Goal: Information Seeking & Learning: Learn about a topic

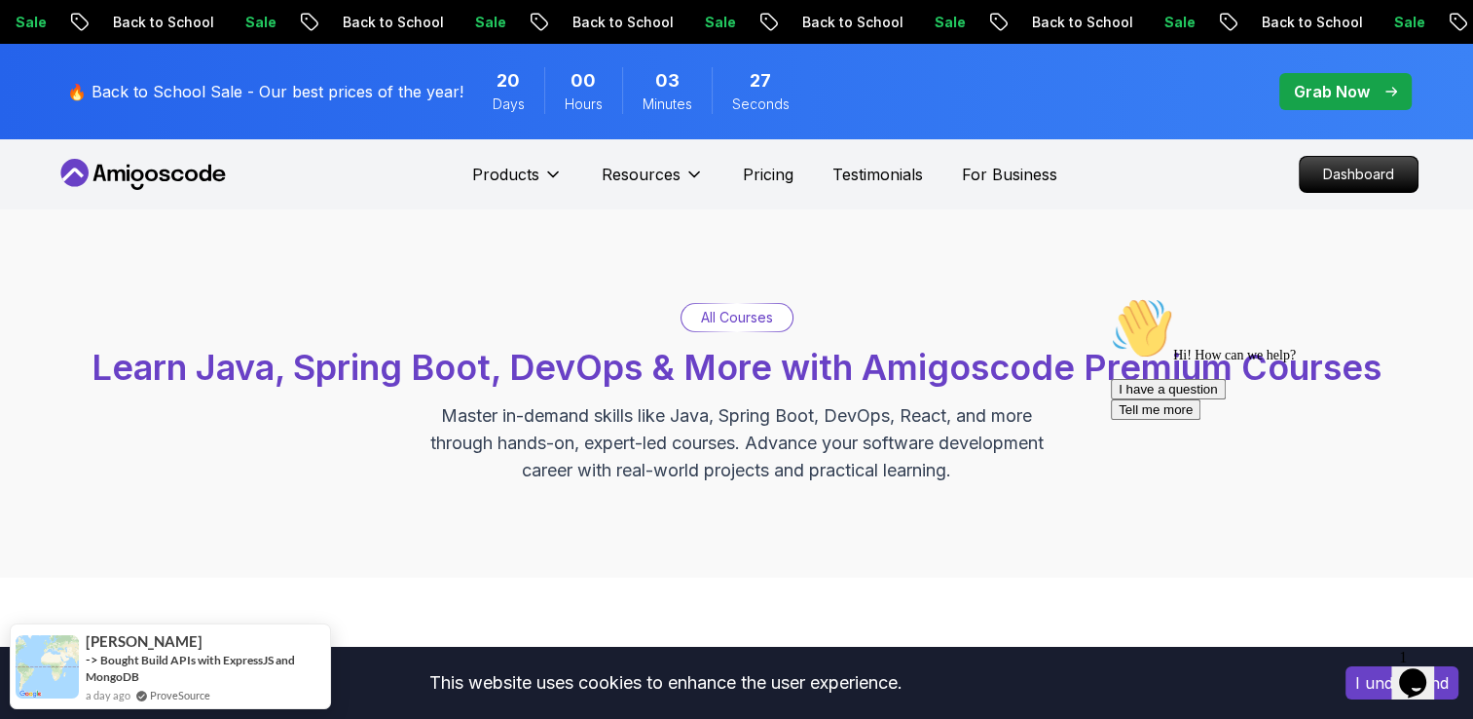
click at [688, 24] on p "Sale" at bounding box center [719, 22] width 62 height 19
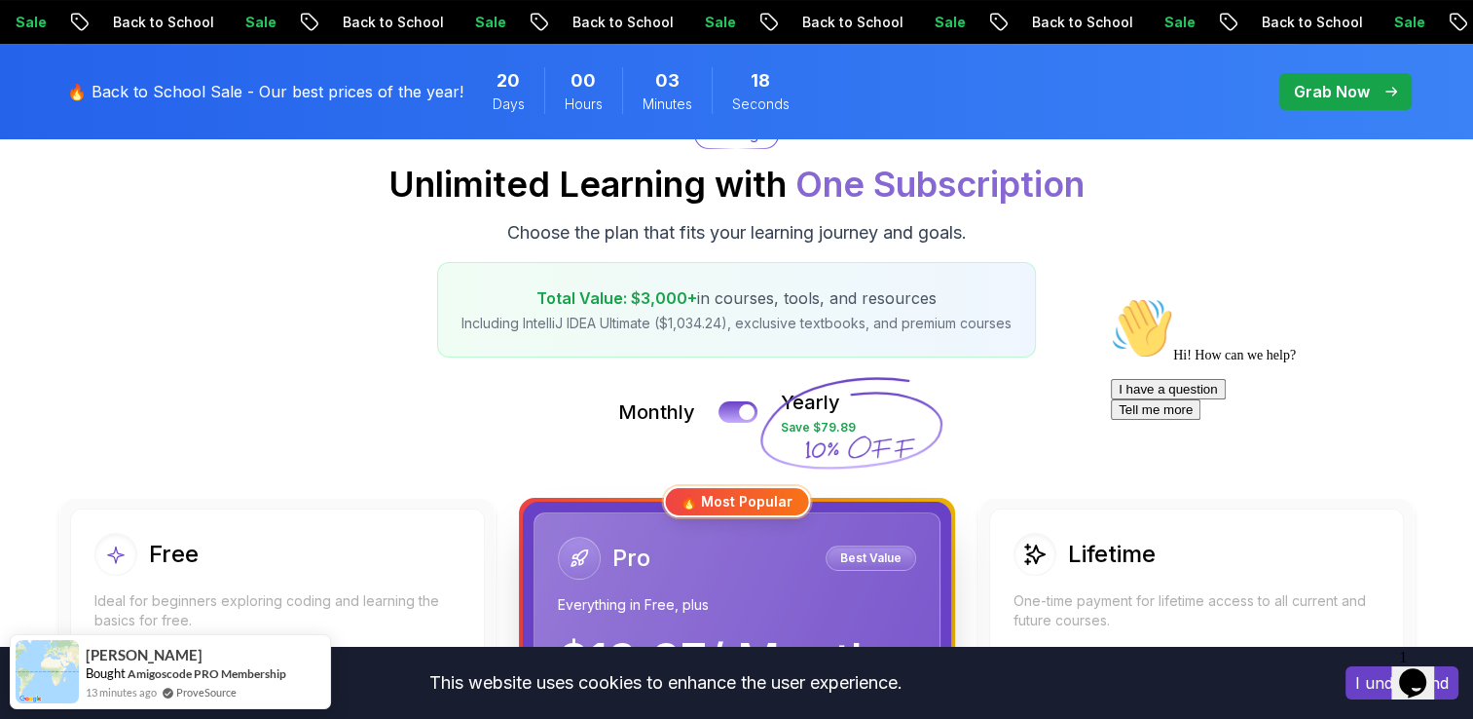
scroll to position [213, 0]
click at [762, 263] on div "Total Value: $3,000+ in courses, tools, and resources Including IntelliJ IDEA U…" at bounding box center [736, 310] width 599 height 95
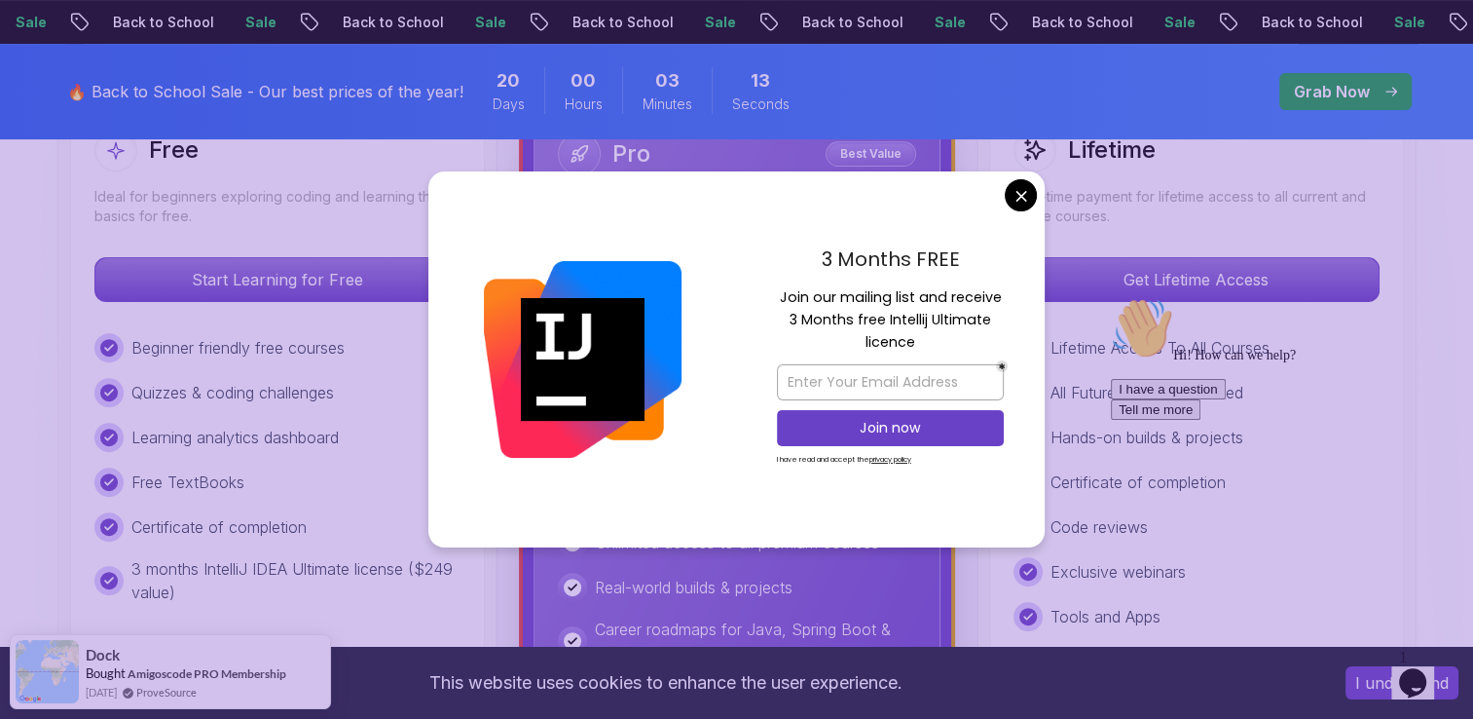
scroll to position [619, 0]
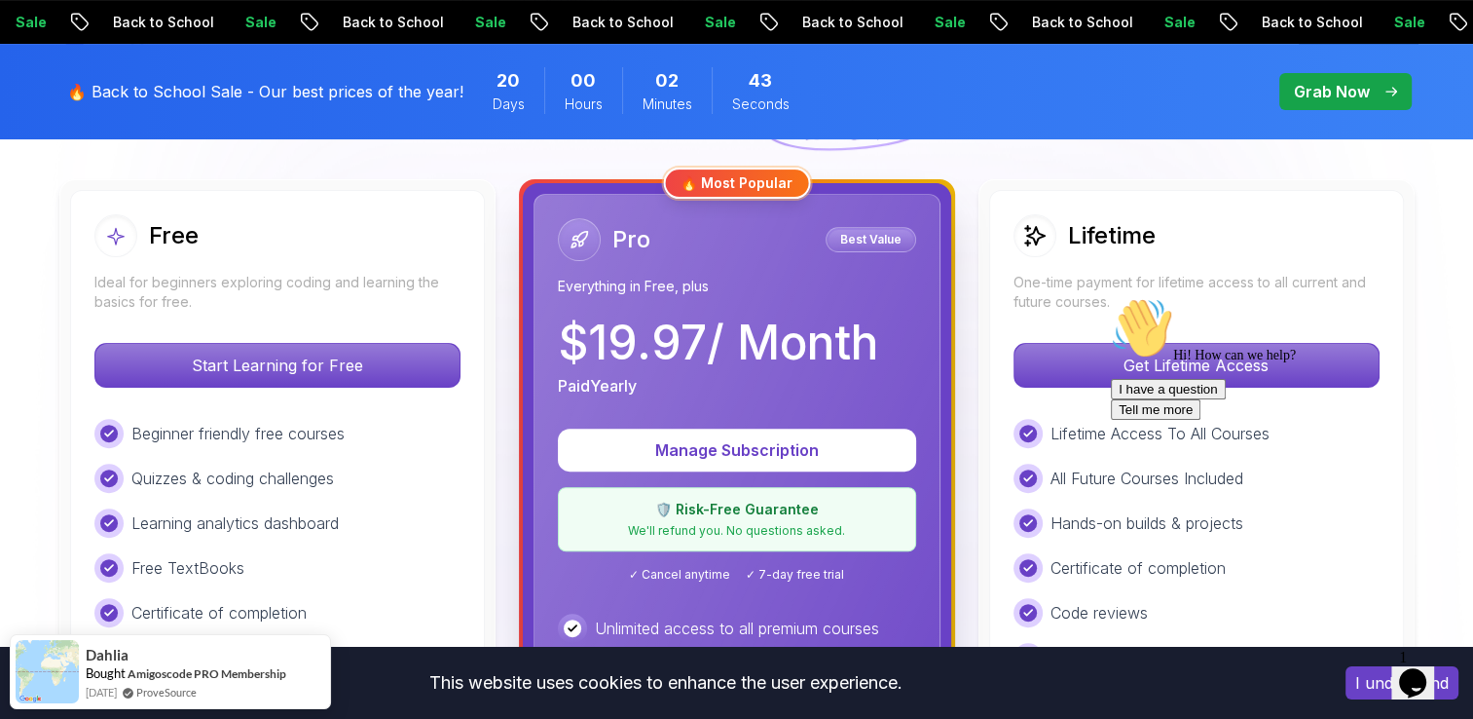
scroll to position [614, 0]
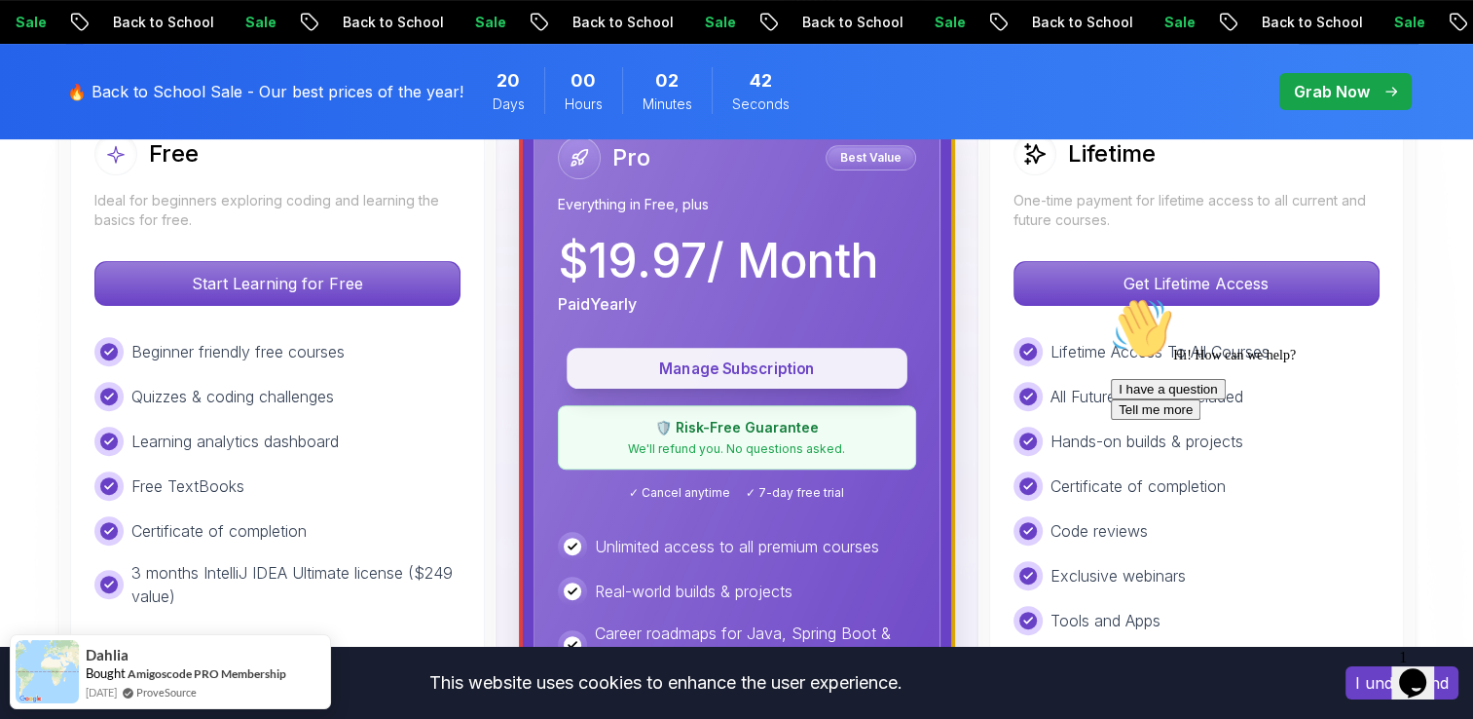
click at [775, 354] on button "Manage Subscription" at bounding box center [737, 368] width 341 height 41
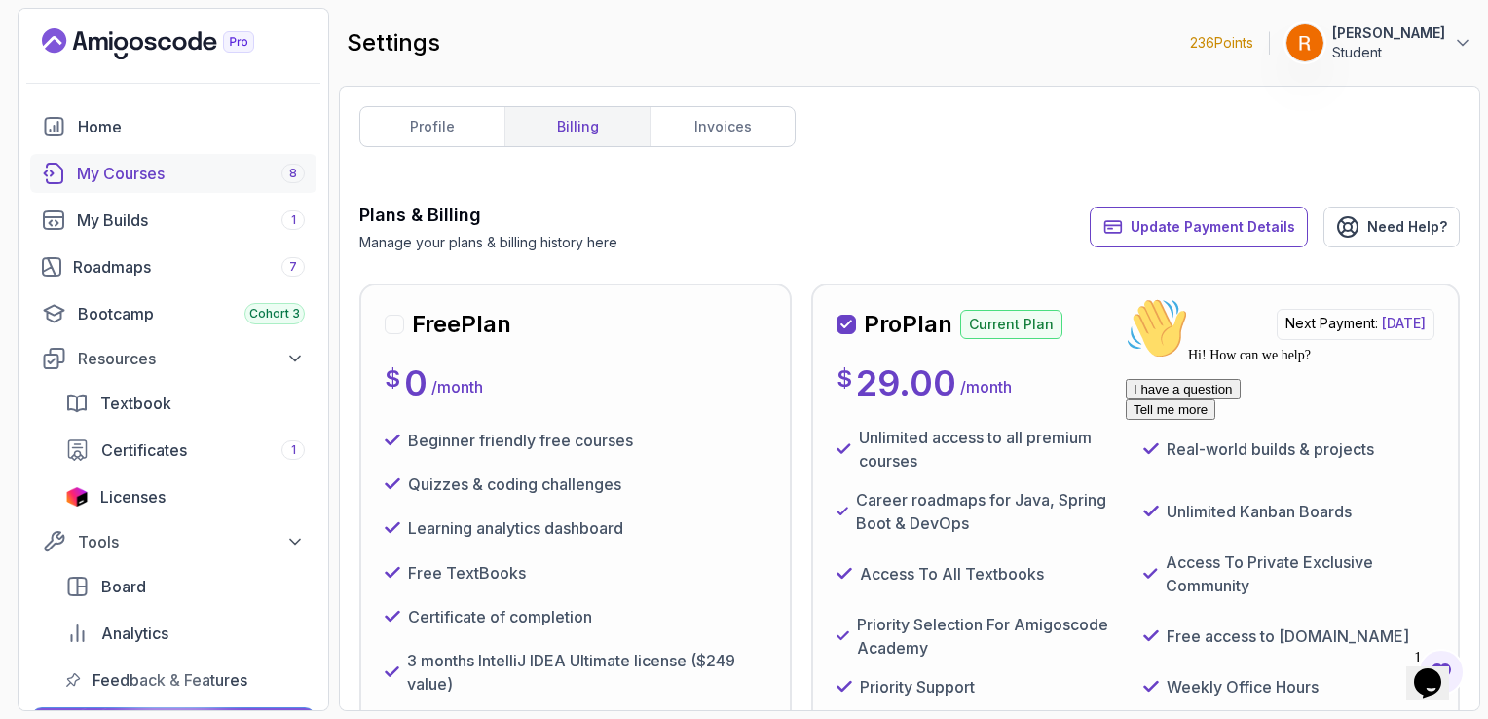
click at [192, 168] on div "My Courses 8" at bounding box center [191, 173] width 228 height 23
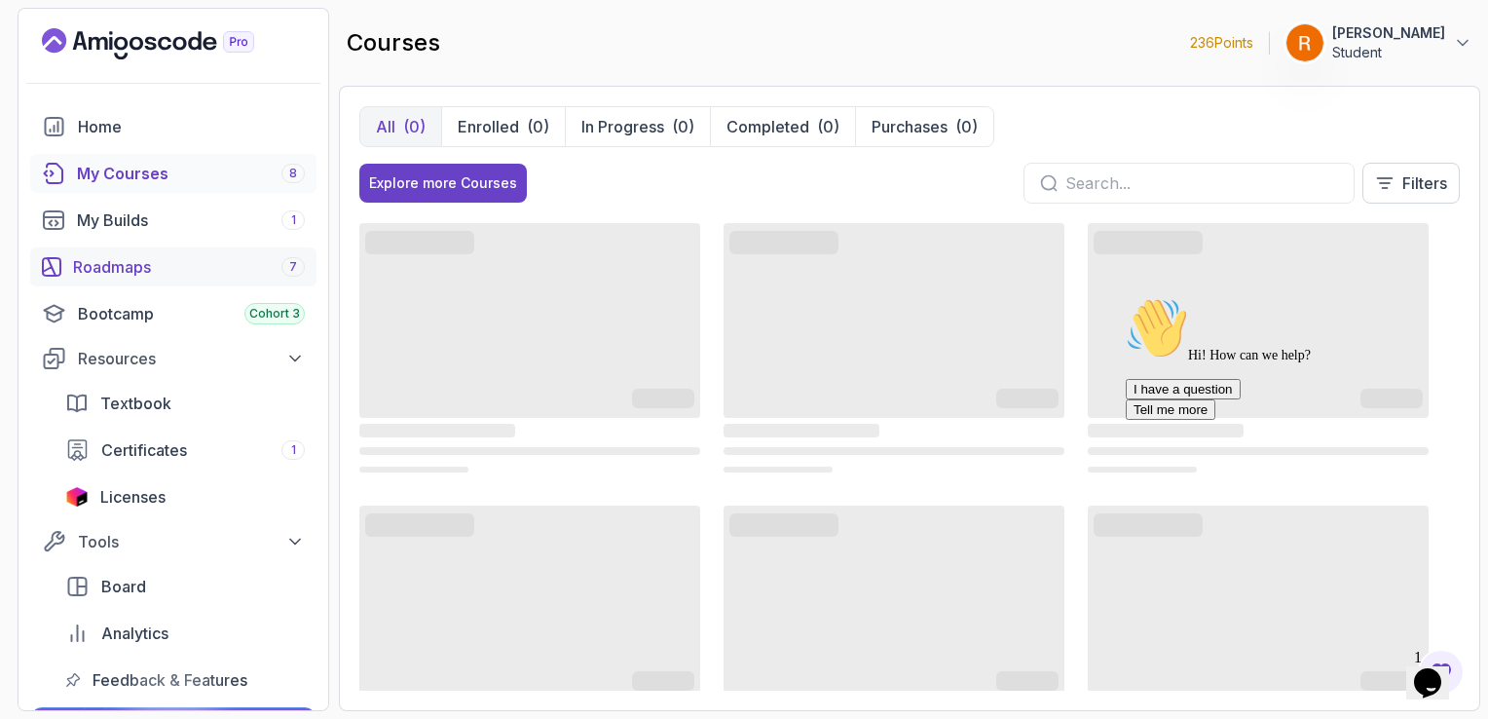
click at [180, 256] on div "Roadmaps 7" at bounding box center [189, 266] width 232 height 23
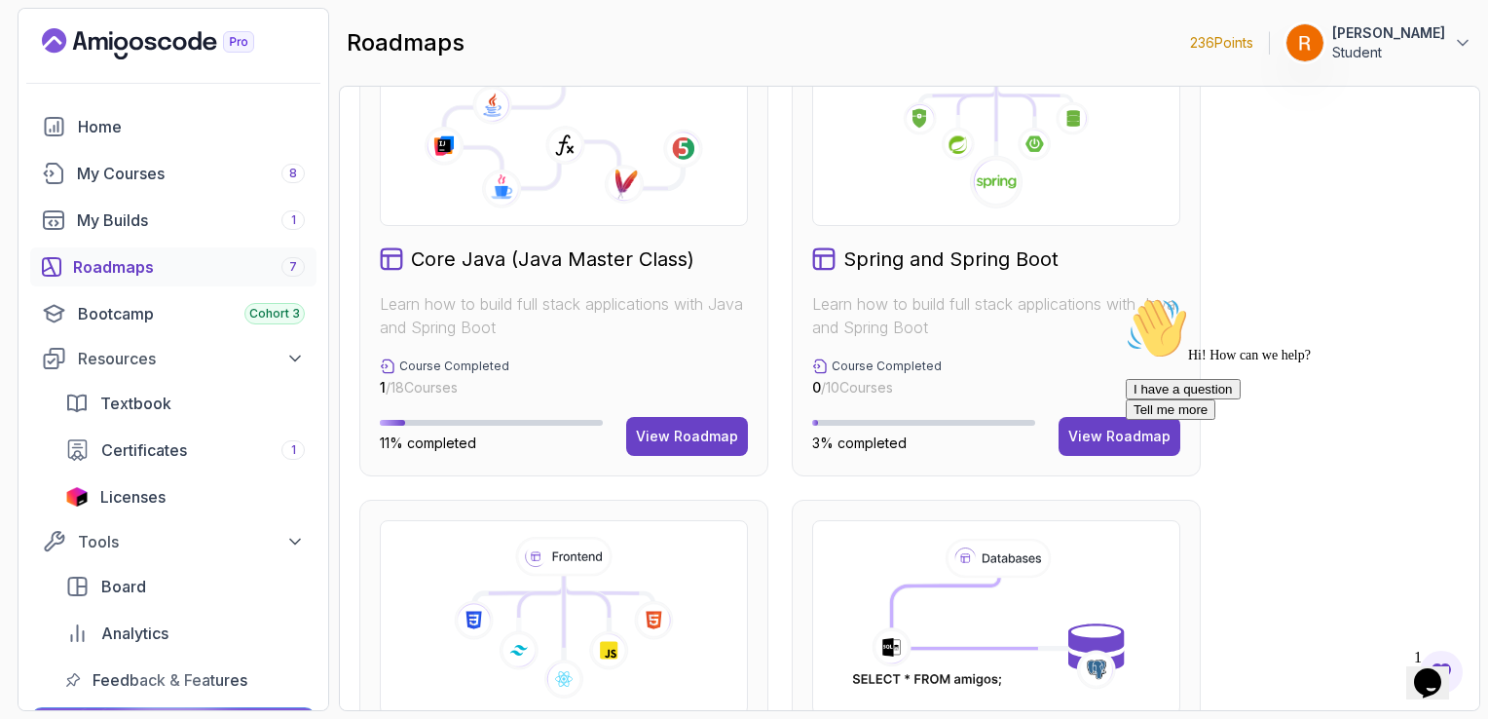
scroll to position [421, 0]
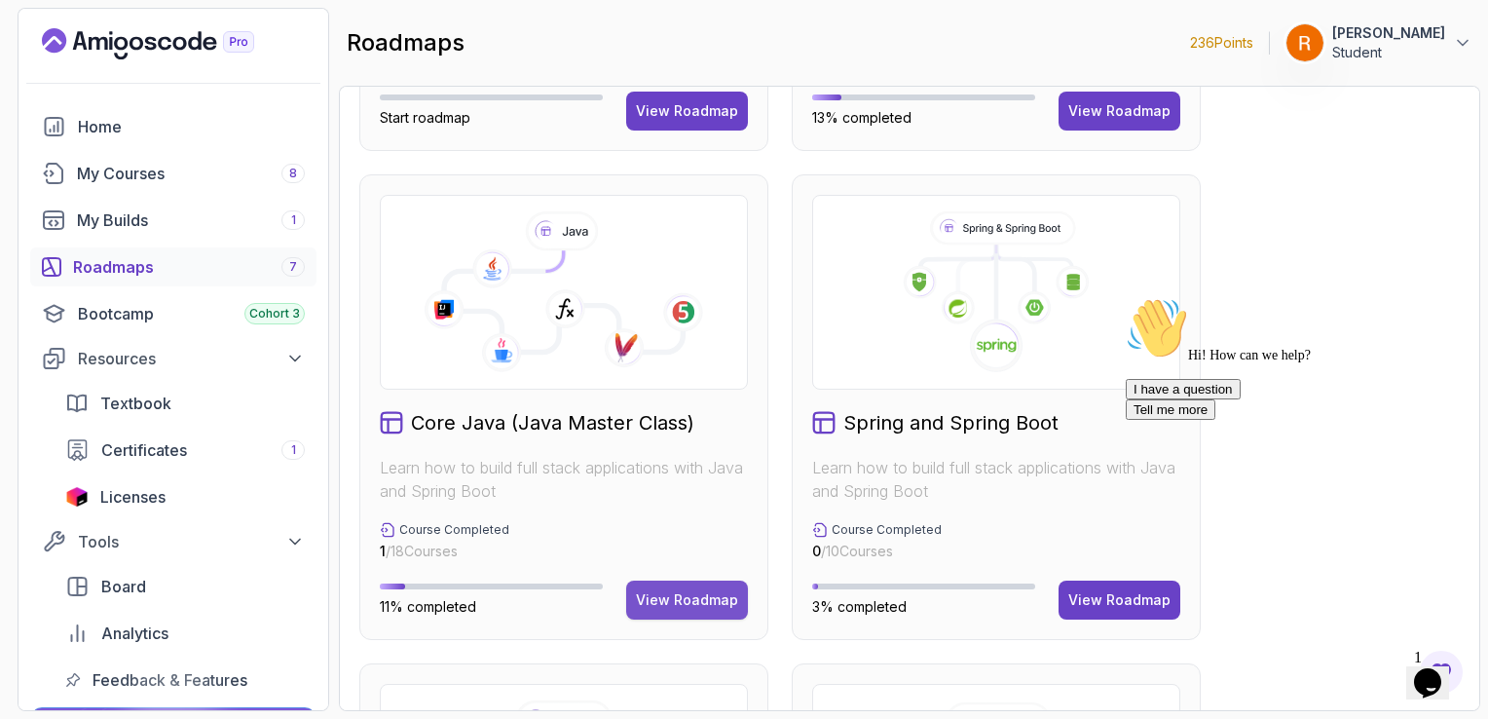
click at [693, 600] on div "View Roadmap" at bounding box center [687, 599] width 102 height 19
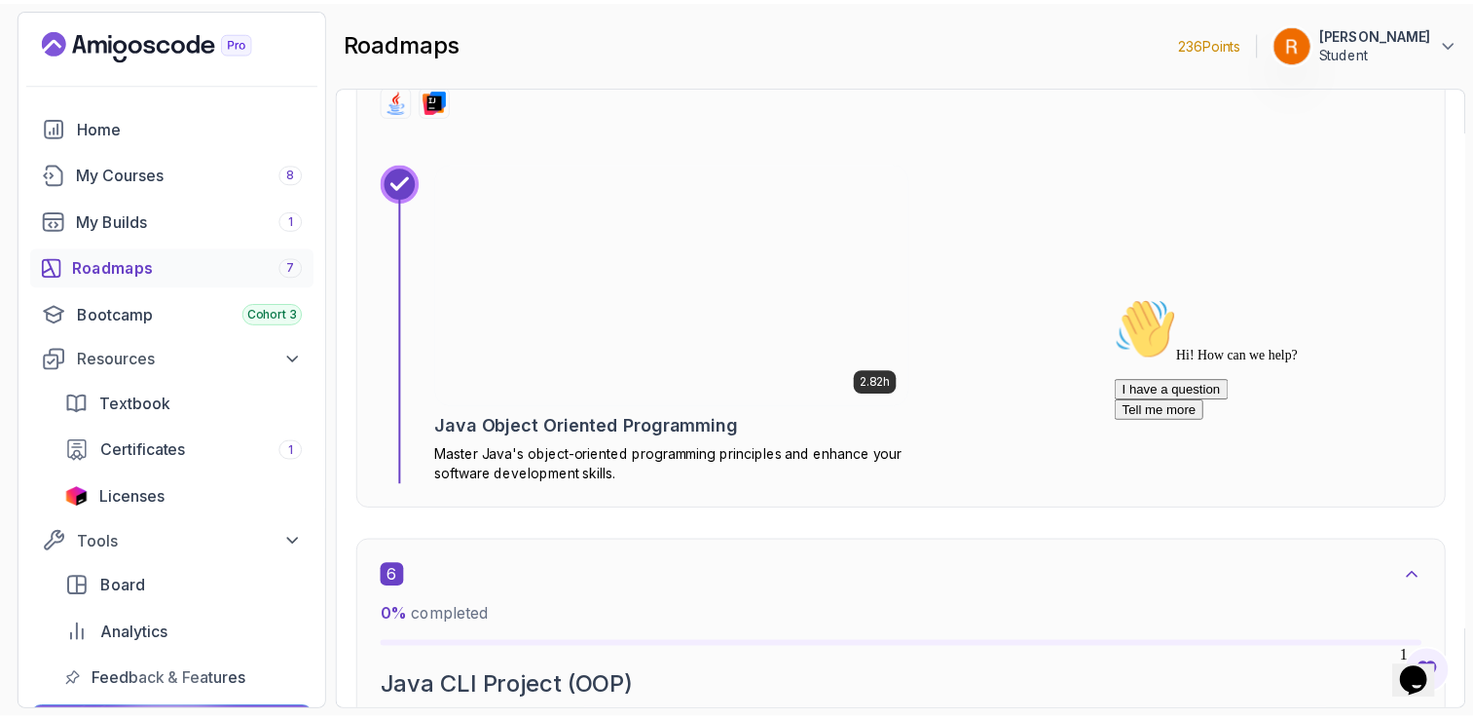
scroll to position [3948, 0]
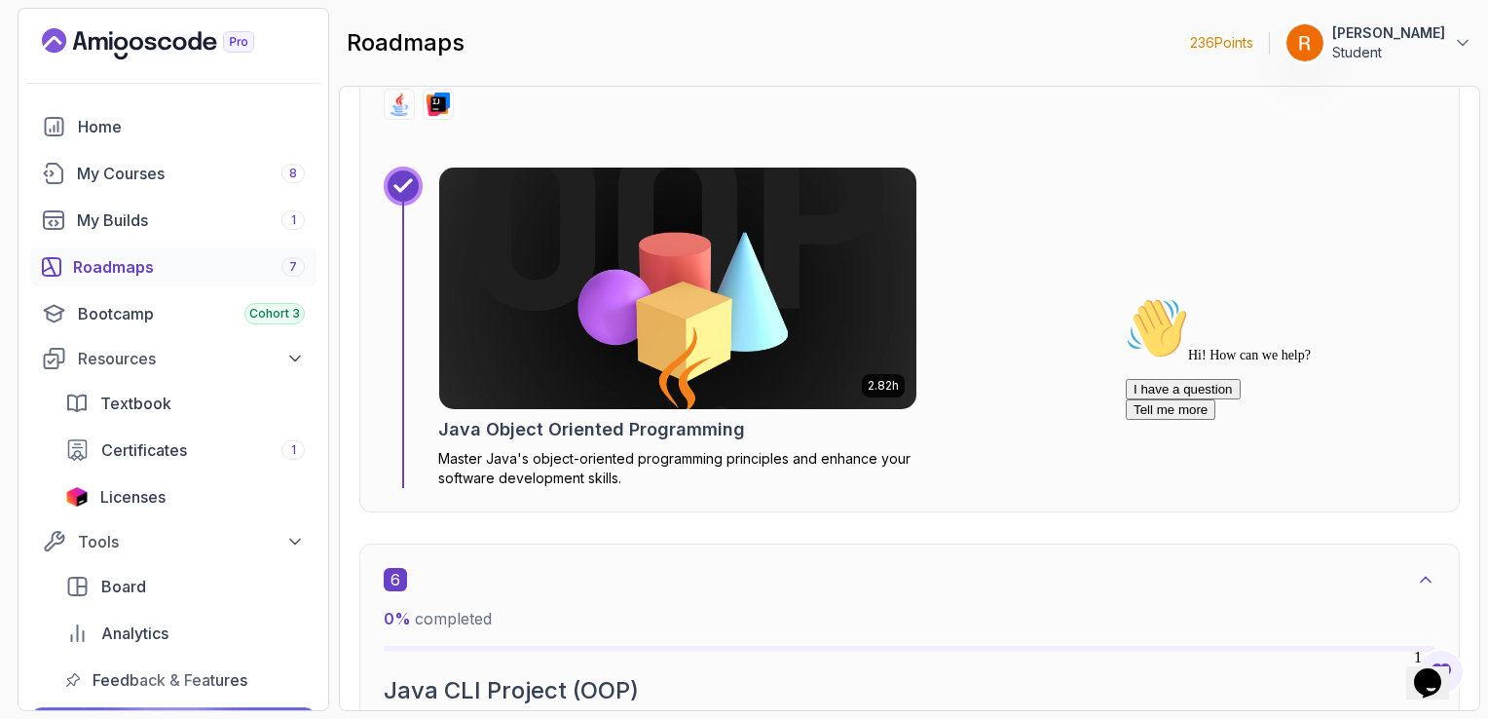
click at [592, 229] on img at bounding box center [677, 288] width 501 height 253
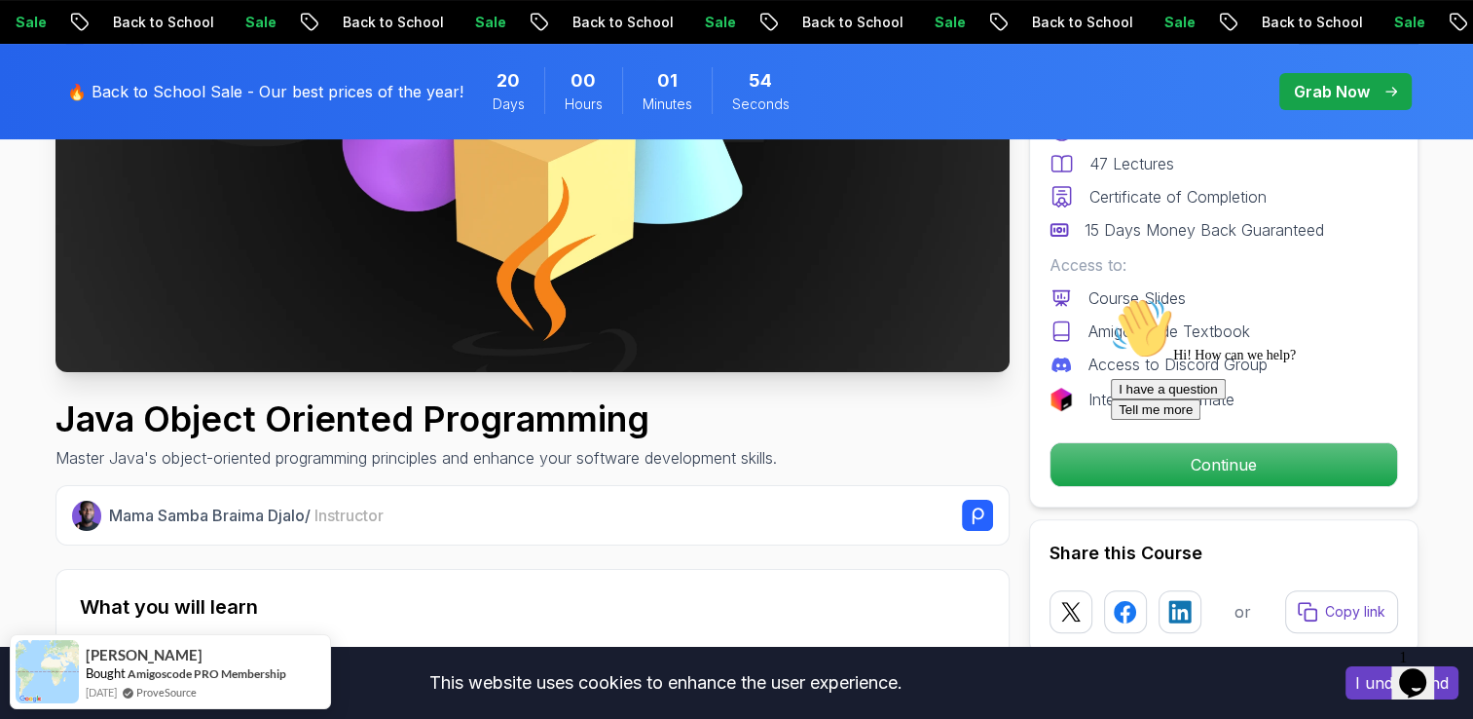
scroll to position [421, 0]
click at [1152, 420] on div "Hi! How can we help? I have a question Tell me more" at bounding box center [1286, 358] width 351 height 123
click at [1097, 452] on p "Continue" at bounding box center [1224, 464] width 347 height 43
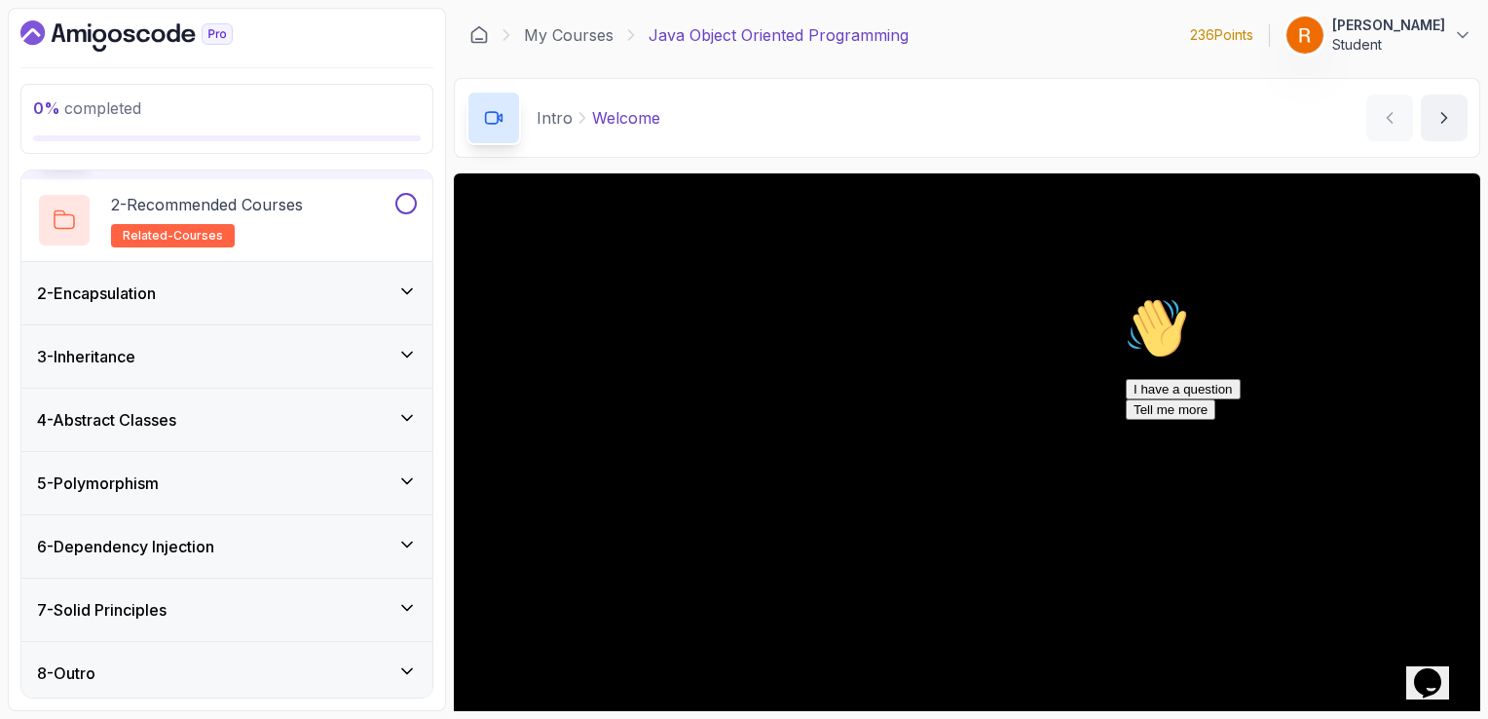
scroll to position [132, 0]
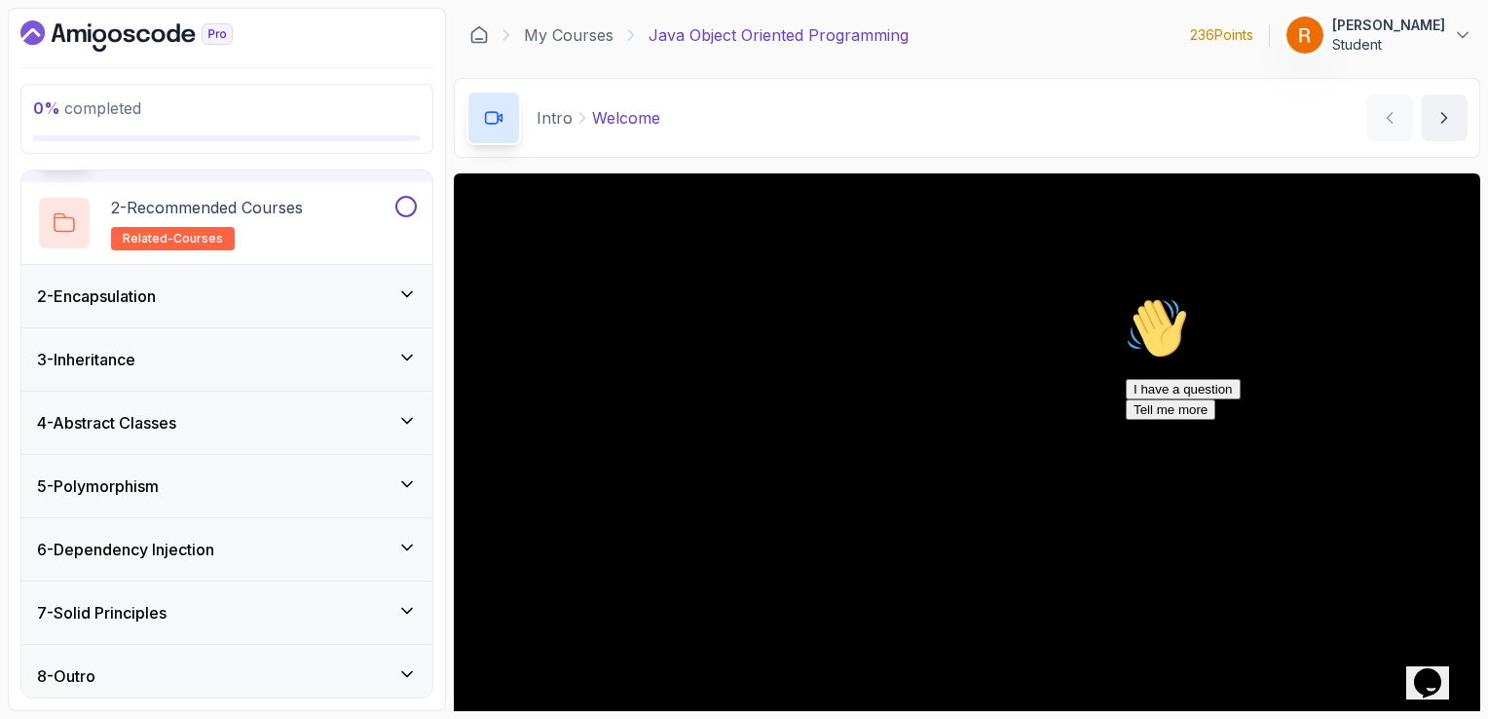
click at [316, 559] on div "6 - Dependency Injection" at bounding box center [226, 549] width 411 height 62
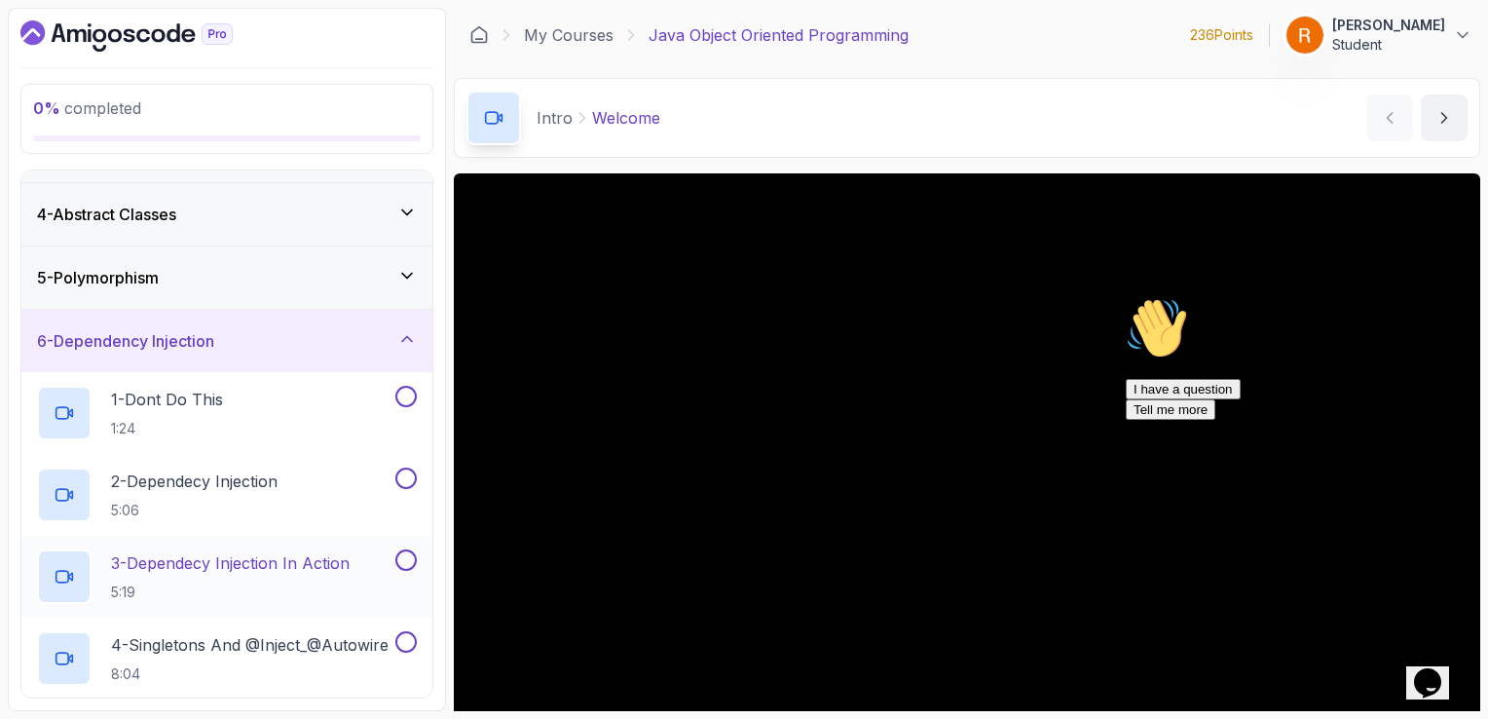
scroll to position [175, 0]
click at [352, 356] on div "6 - Dependency Injection" at bounding box center [226, 343] width 411 height 62
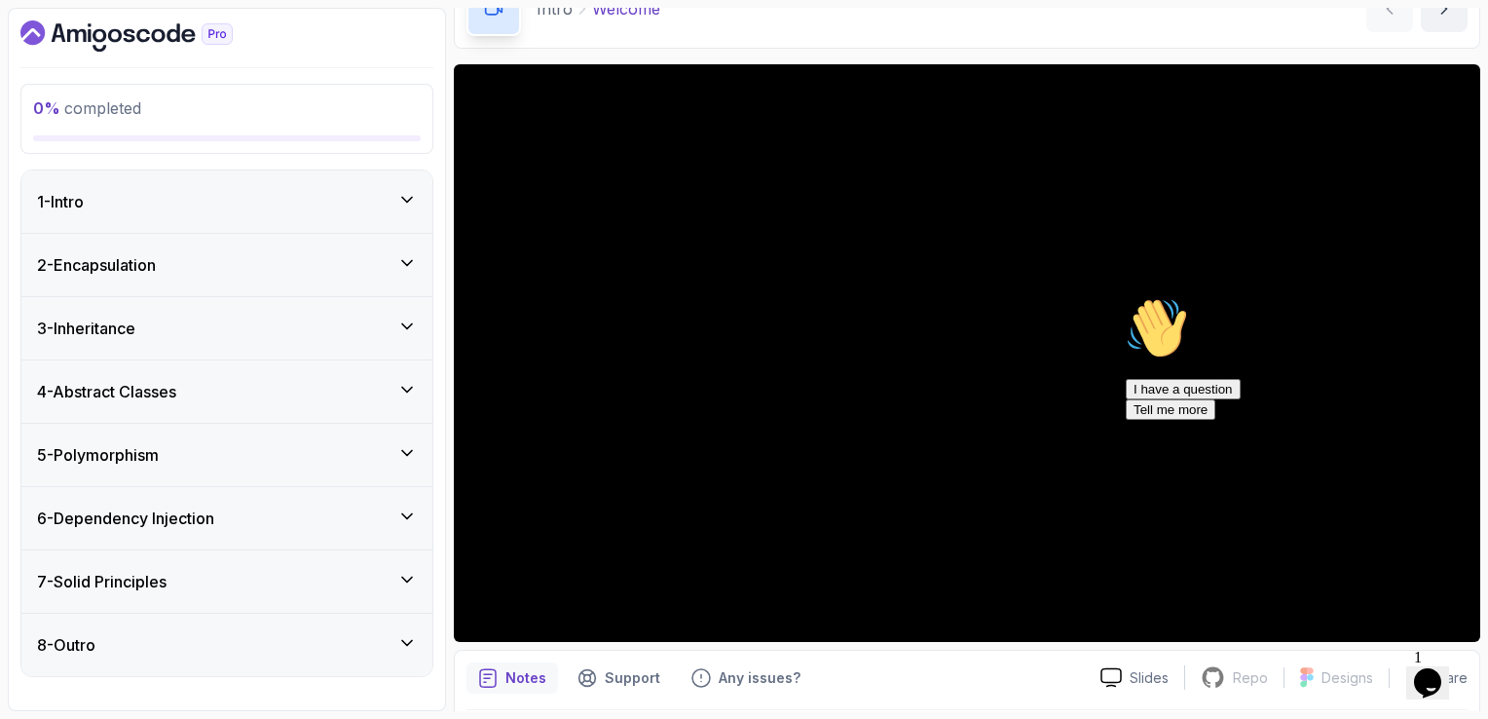
scroll to position [108, 0]
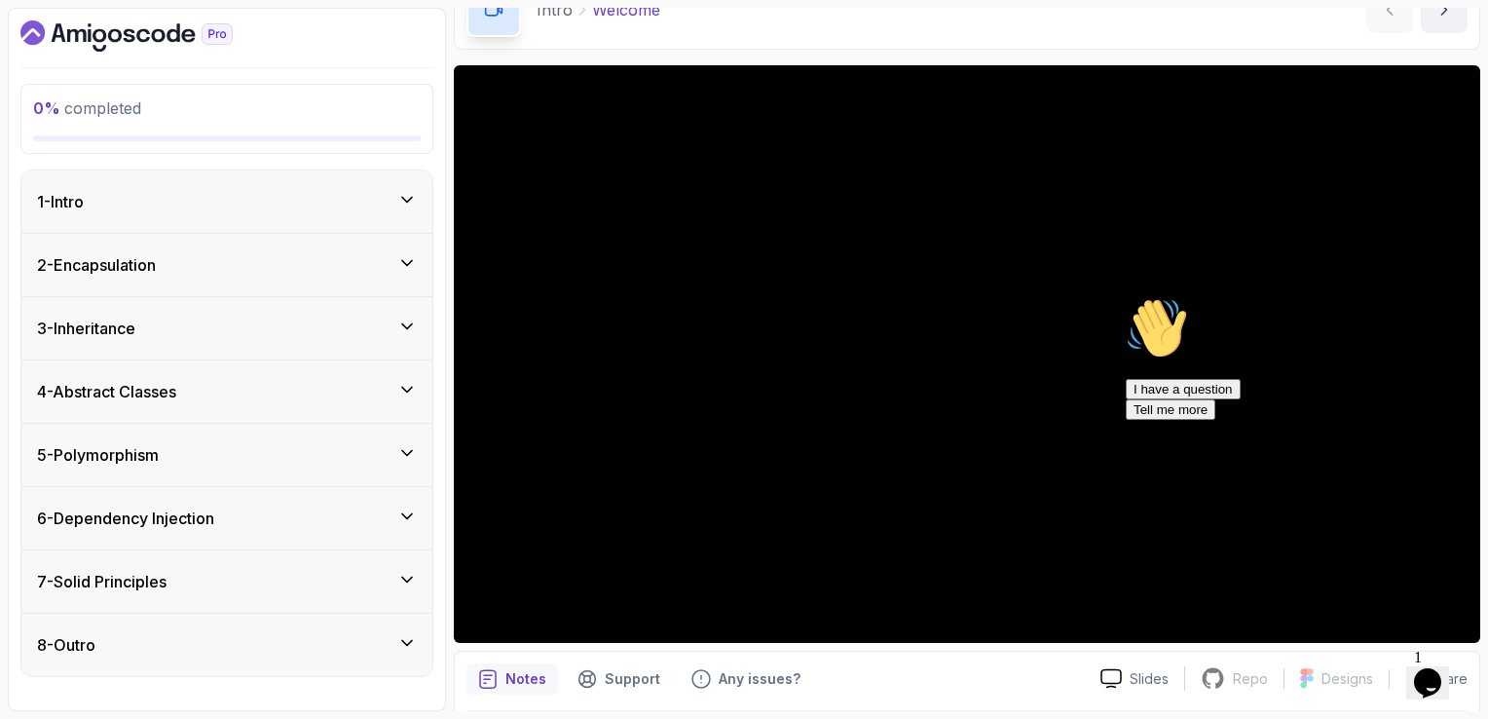
click at [1126, 297] on icon "Chat attention grabber" at bounding box center [1126, 297] width 0 height 0
